Goal: Task Accomplishment & Management: Manage account settings

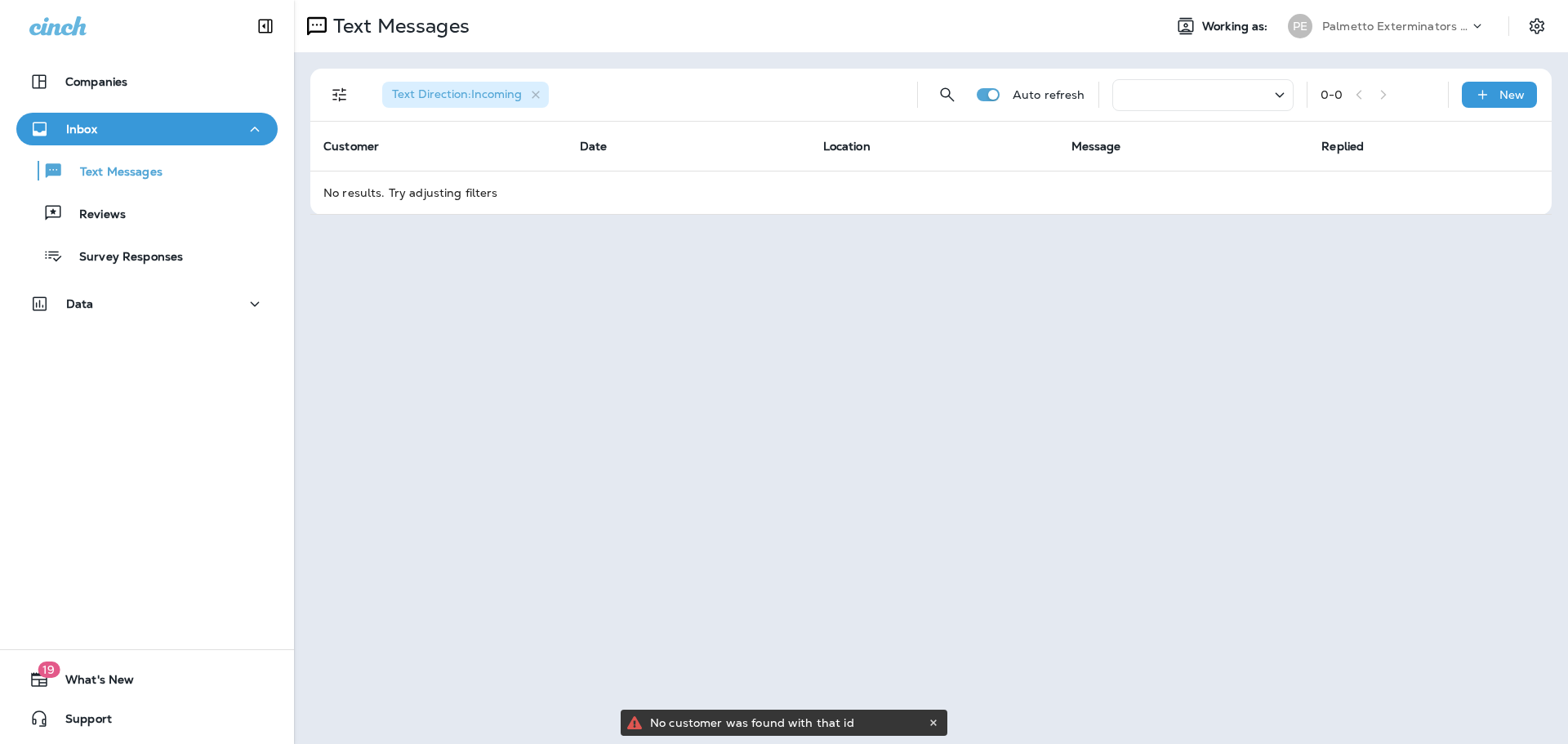
click at [1212, 99] on div at bounding box center [1203, 94] width 181 height 32
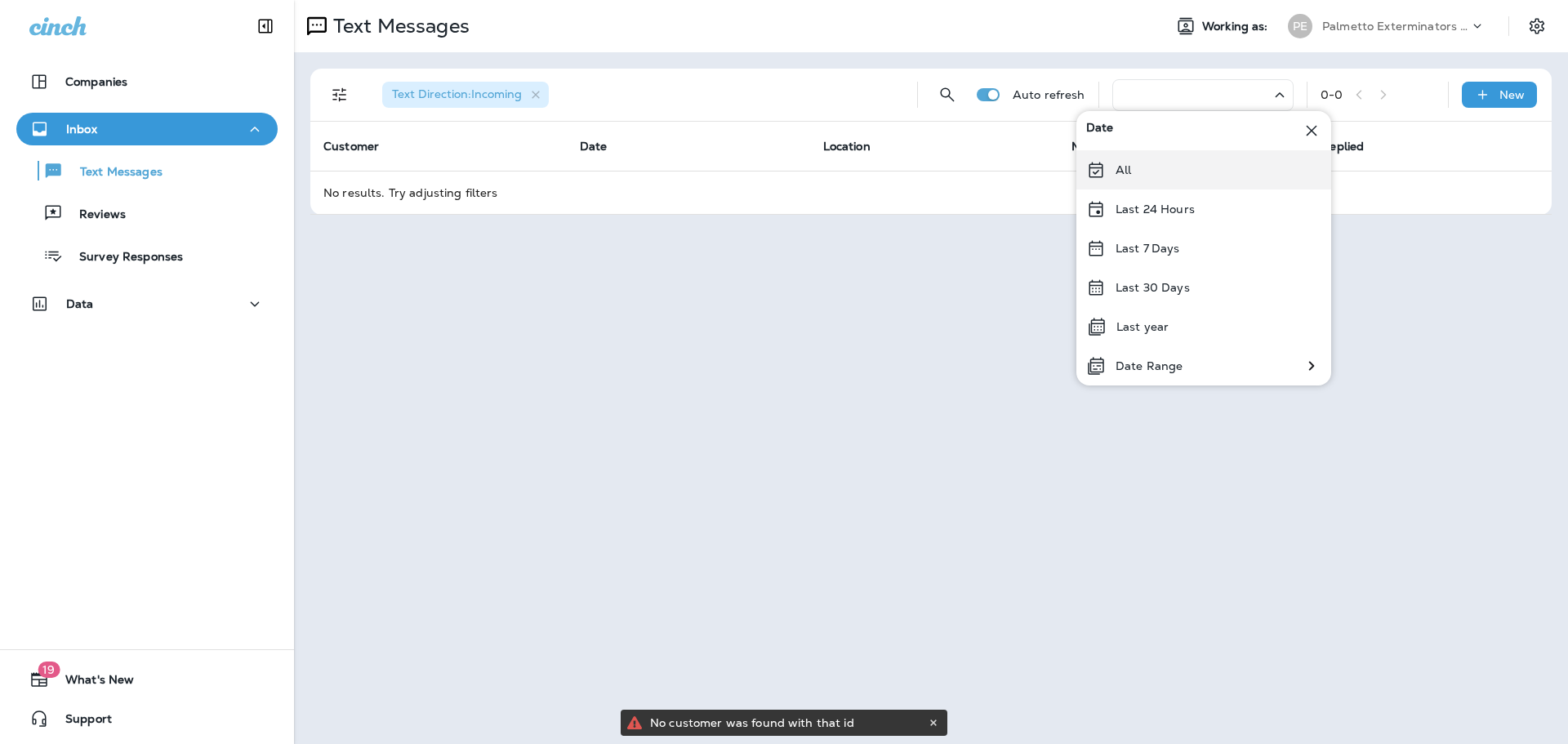
click at [1119, 172] on p "All" at bounding box center [1124, 170] width 15 height 13
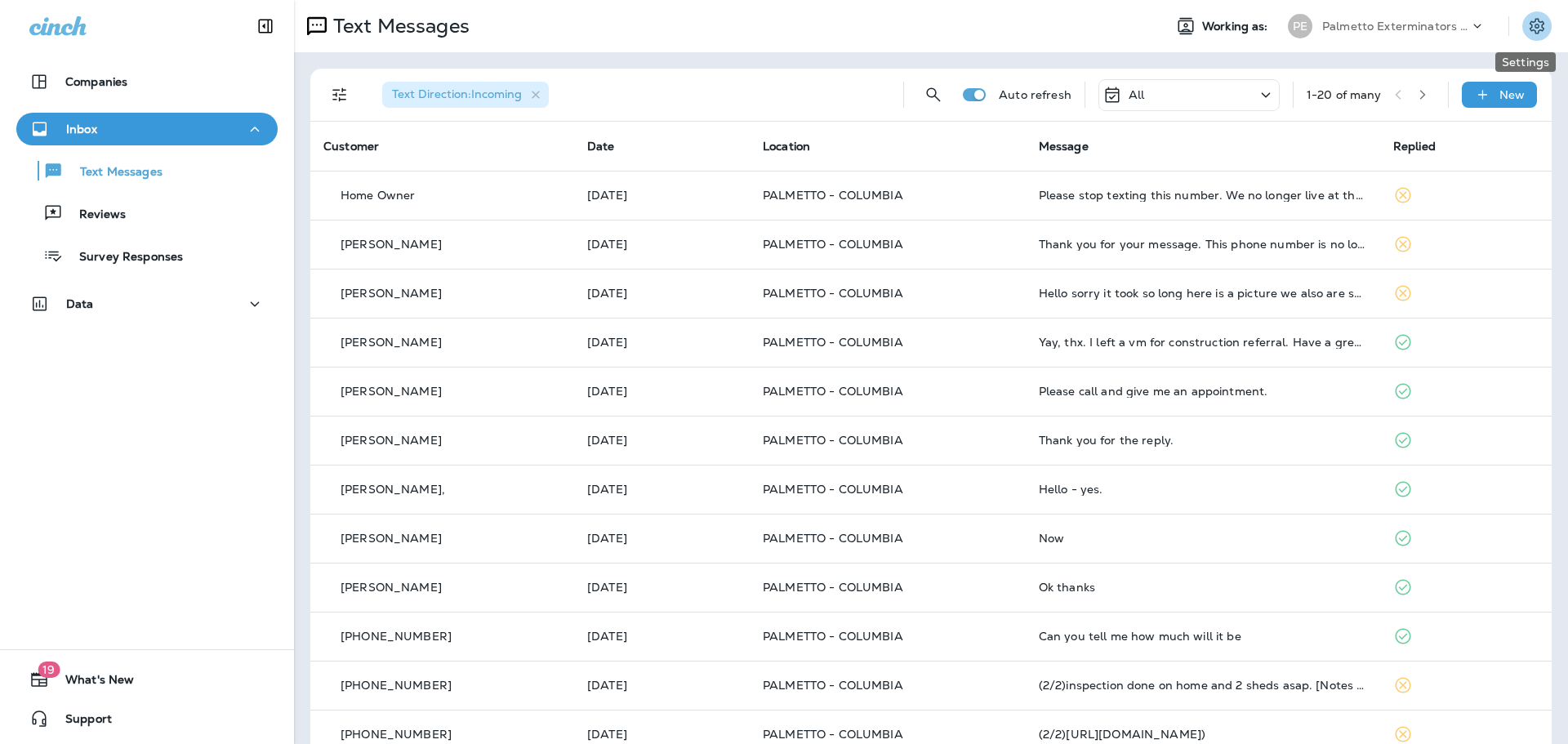
click at [1528, 17] on icon "Settings" at bounding box center [1537, 26] width 19 height 19
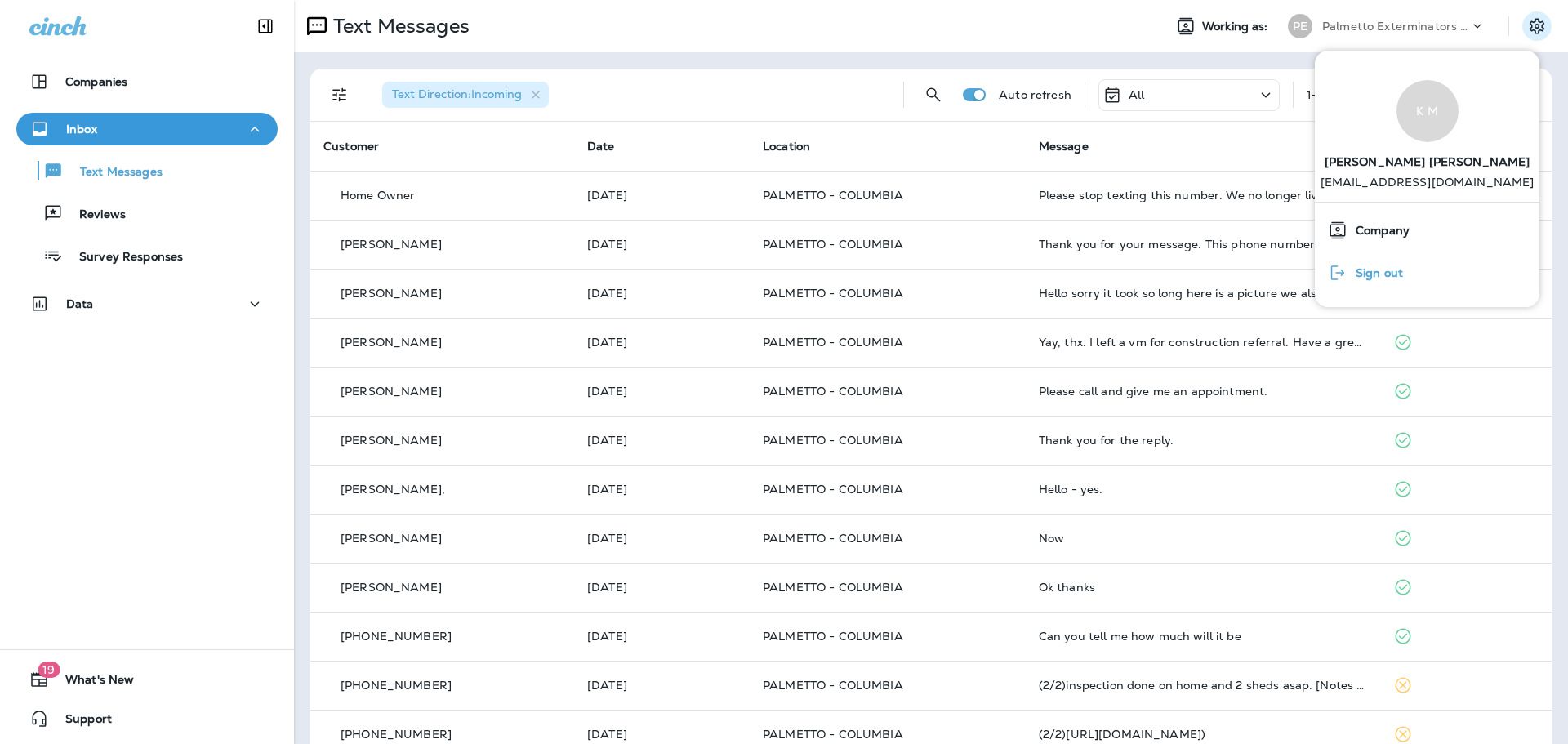
click at [1380, 269] on span "Sign out" at bounding box center [1375, 273] width 56 height 13
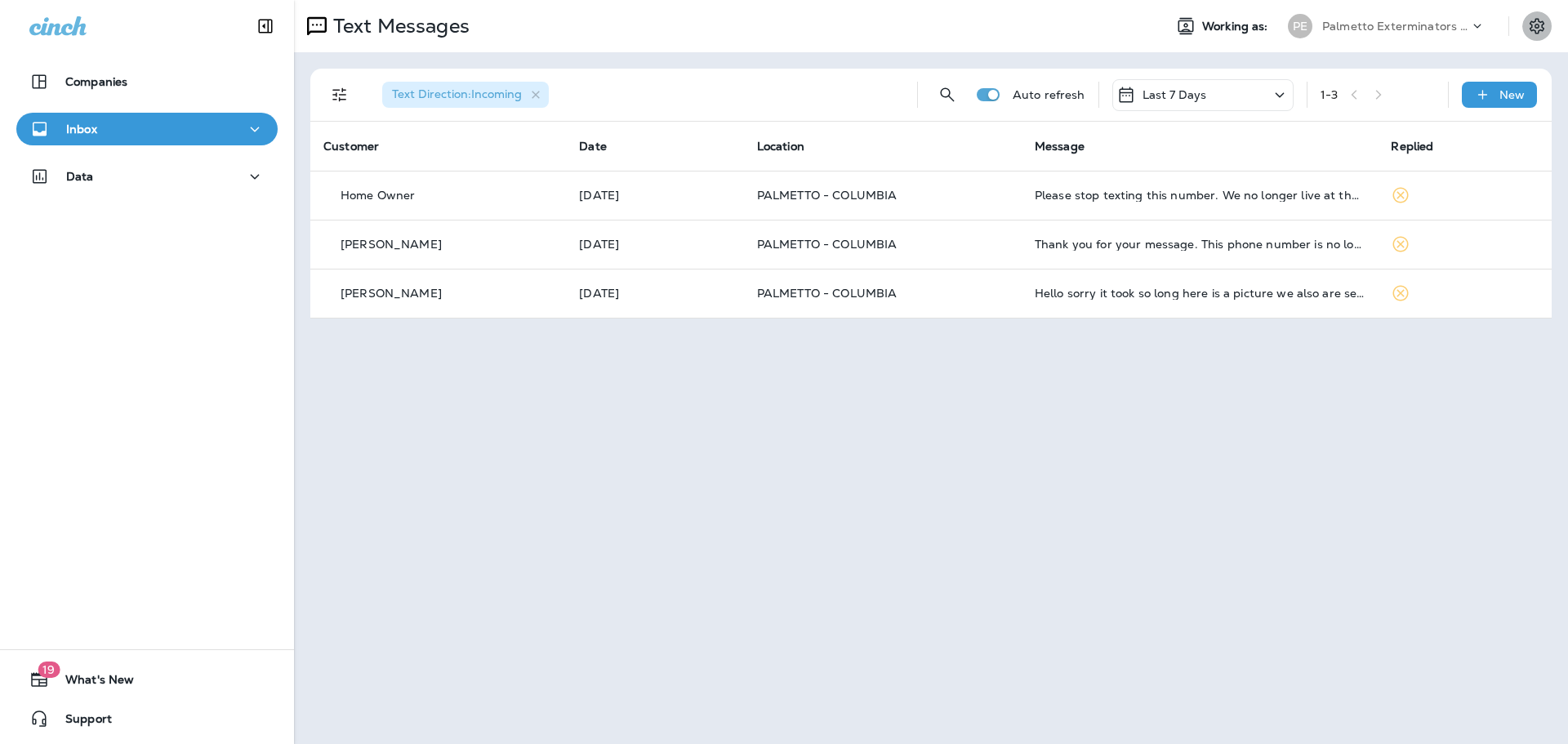
click at [1533, 29] on icon "Settings" at bounding box center [1537, 26] width 19 height 19
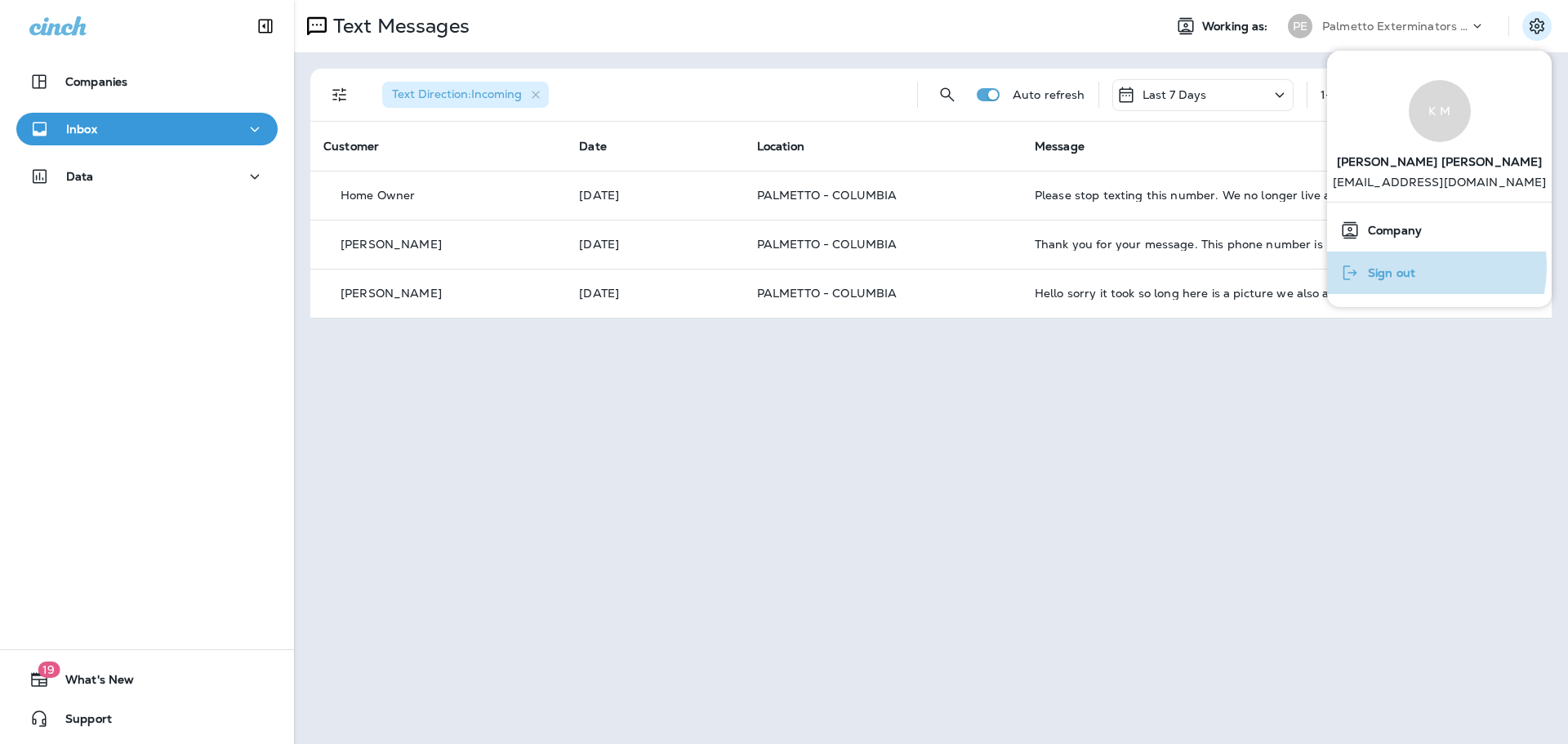
click at [1408, 267] on span "Sign out" at bounding box center [1388, 273] width 56 height 13
